Goal: Navigation & Orientation: Find specific page/section

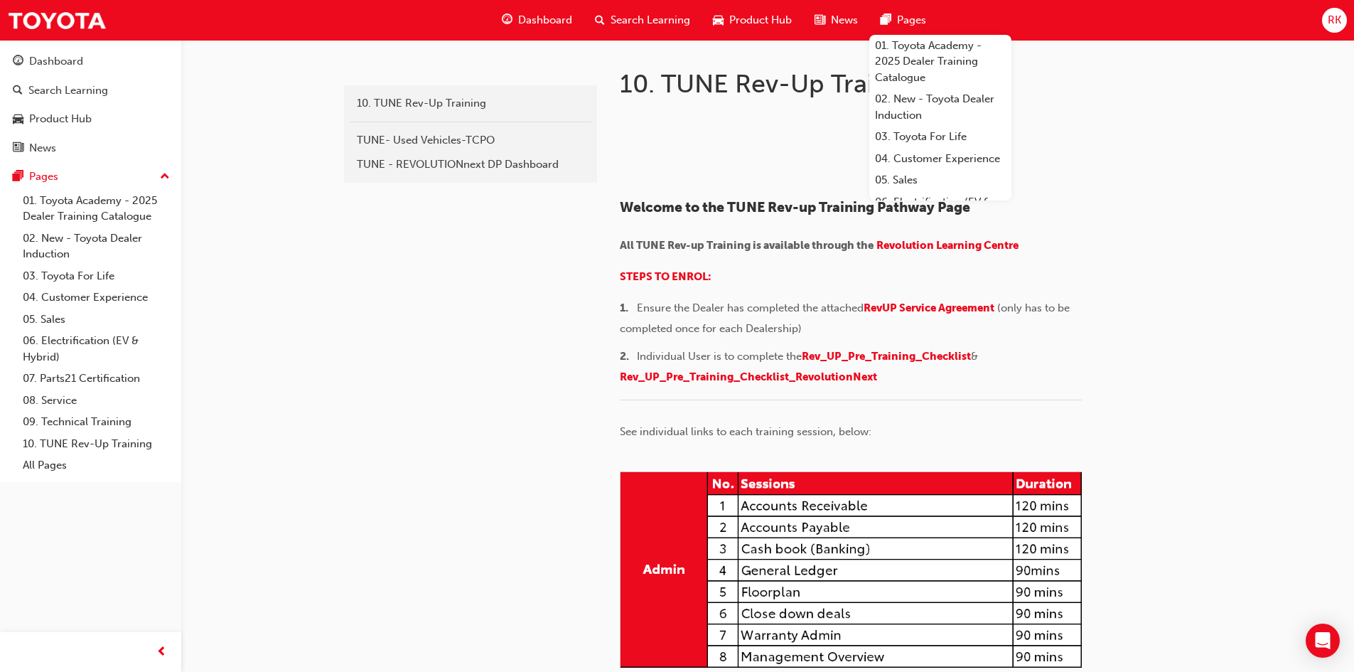
scroll to position [1734, 0]
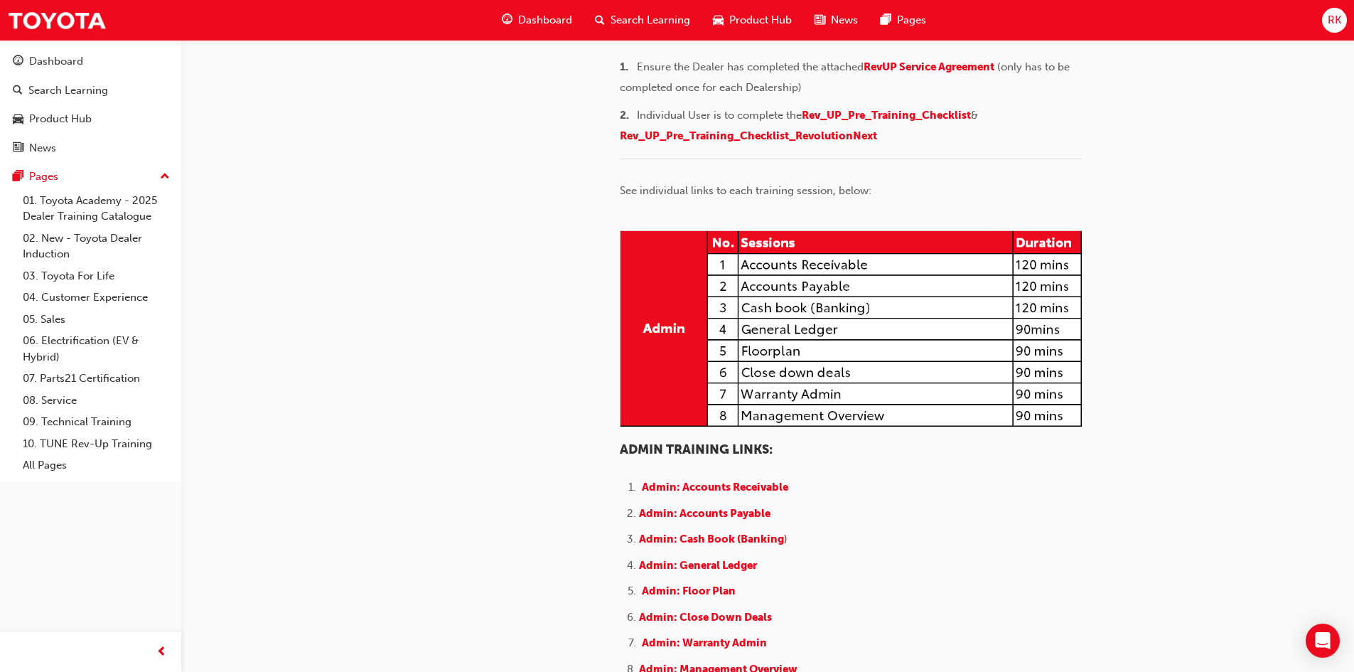
scroll to position [0, 0]
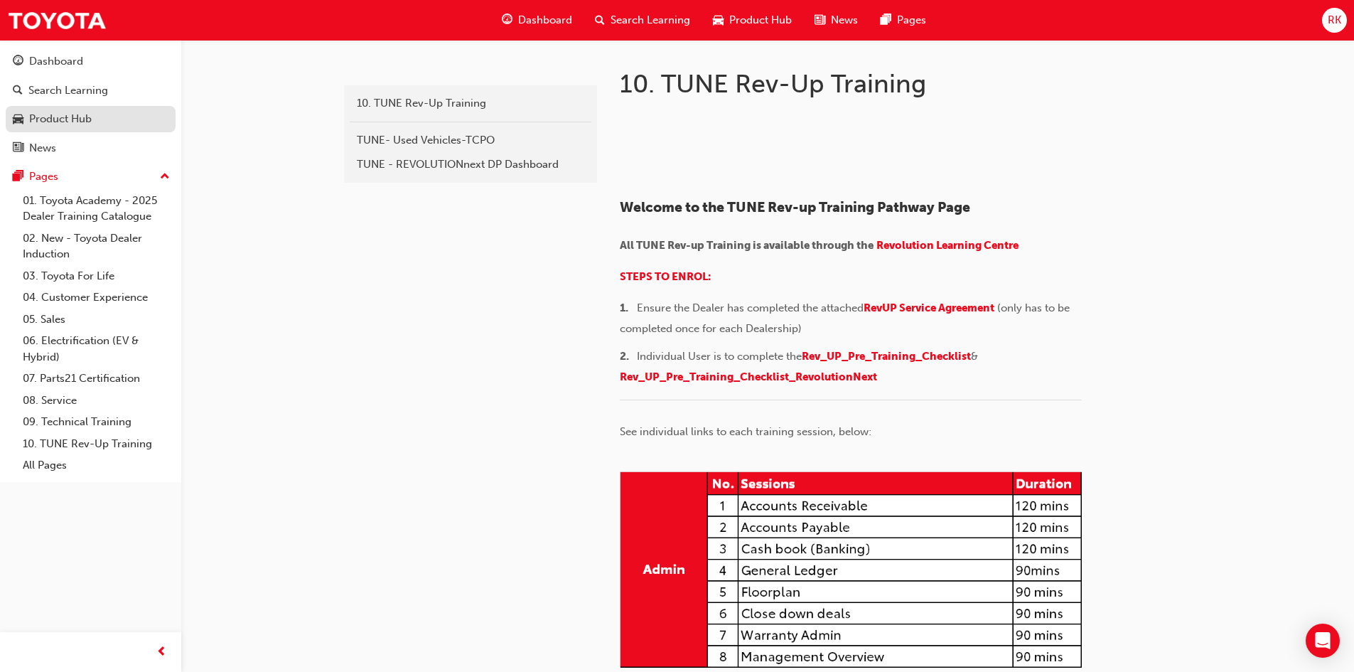
click at [100, 117] on div "Product Hub" at bounding box center [91, 119] width 156 height 18
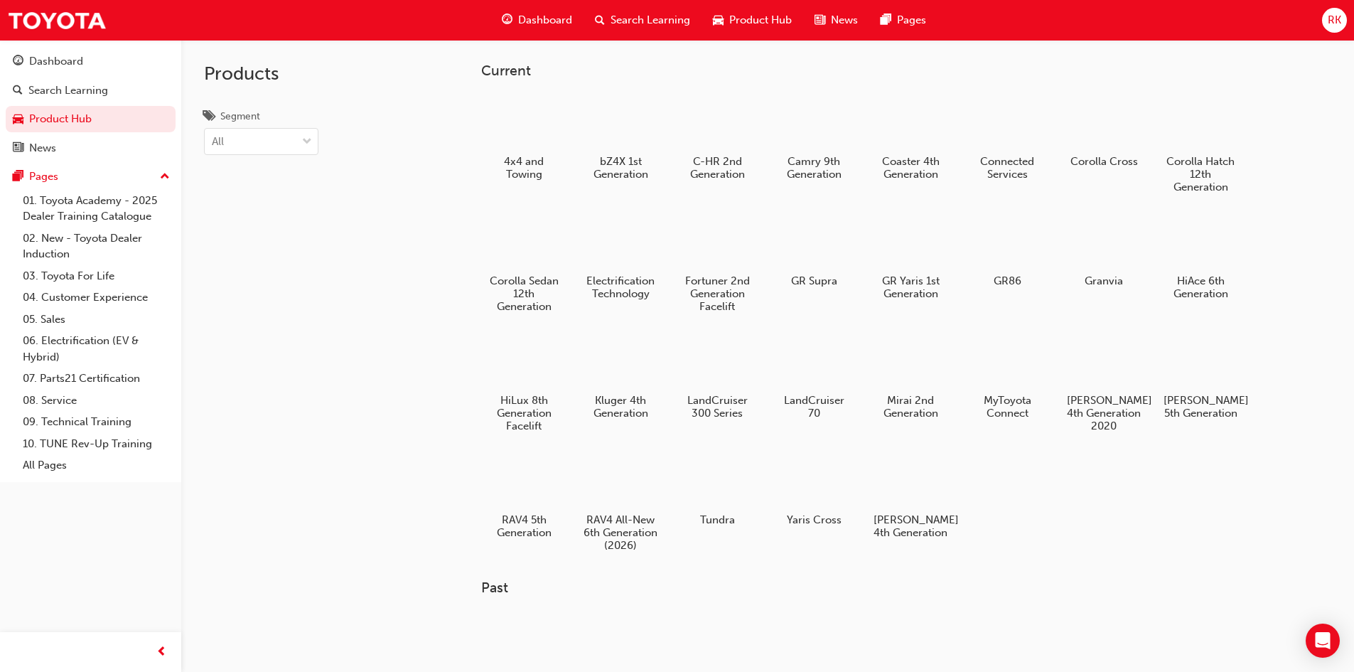
click at [329, 403] on div "Products Segment All" at bounding box center [261, 376] width 160 height 672
